Goal: Task Accomplishment & Management: Complete application form

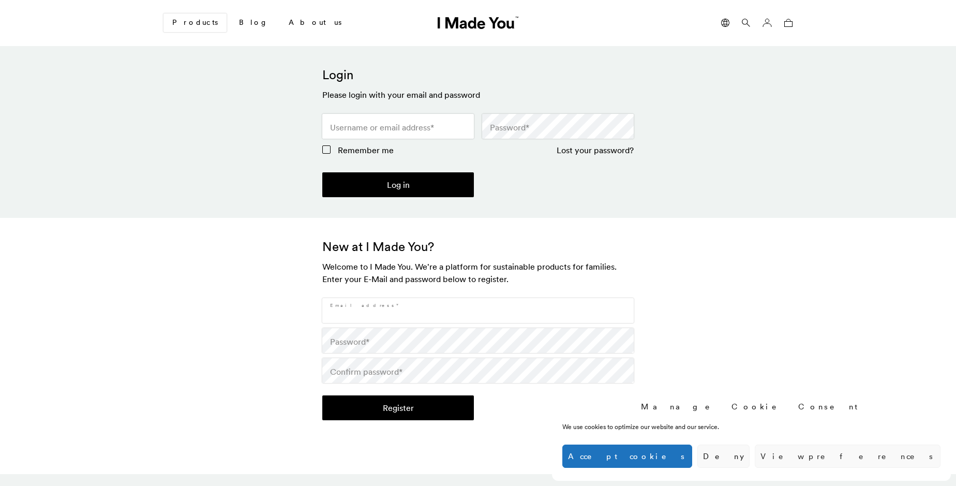
click at [478, 311] on input "Email address *" at bounding box center [478, 310] width 312 height 25
type input "[EMAIL_ADDRESS][DOMAIN_NAME]"
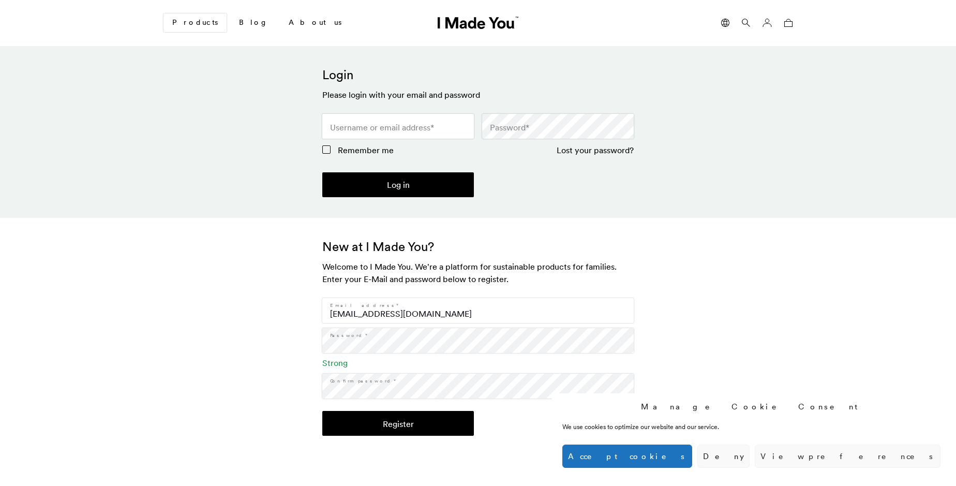
click at [398, 423] on button "Register" at bounding box center [398, 423] width 152 height 25
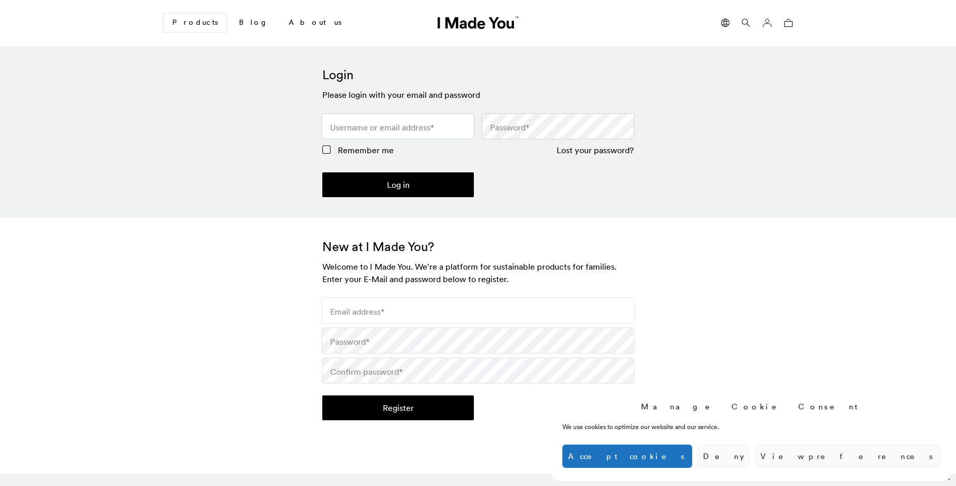
scroll to position [307, 0]
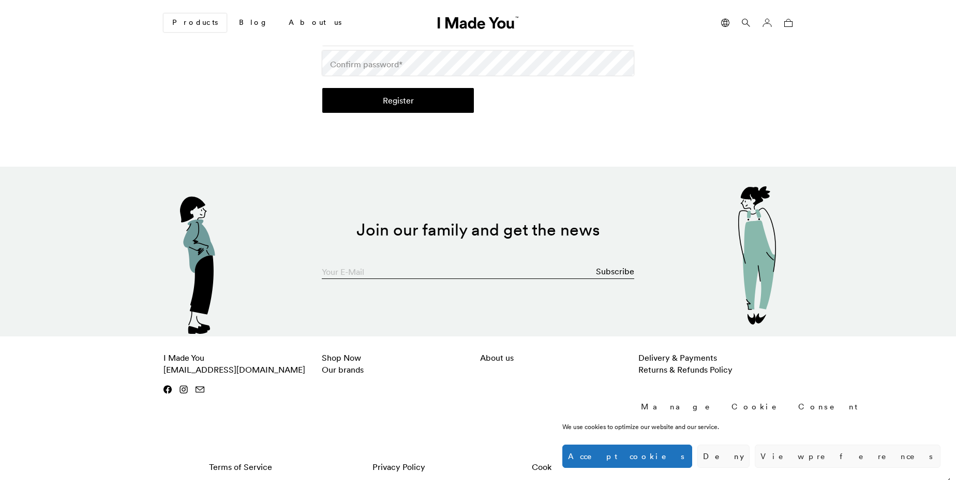
click at [478, 269] on input "Your E-Mail" at bounding box center [478, 268] width 313 height 21
type input "[EMAIL_ADDRESS][DOMAIN_NAME]"
click at [616, 271] on button "Subscribe" at bounding box center [615, 271] width 38 height 21
